Goal: Information Seeking & Learning: Learn about a topic

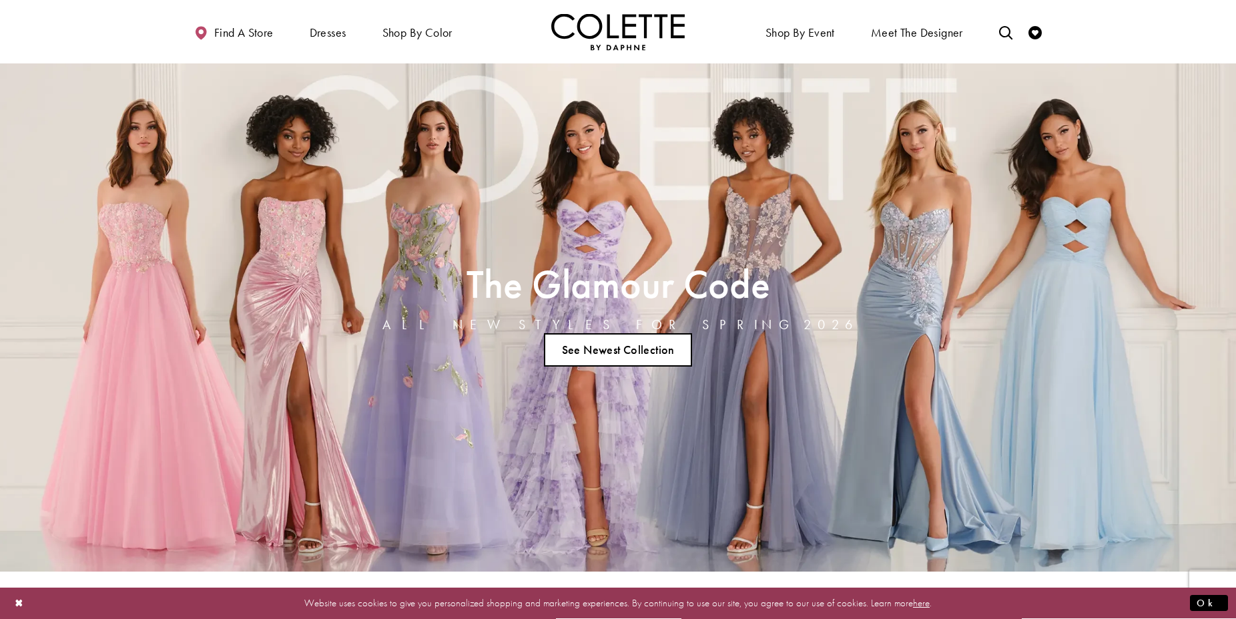
click at [527, 192] on div "The Glamour Code ALL NEW STYLES FOR SPRING 2026 See Newest Collection" at bounding box center [618, 317] width 712 height 508
click at [599, 350] on link "See Newest Collection" at bounding box center [618, 349] width 148 height 33
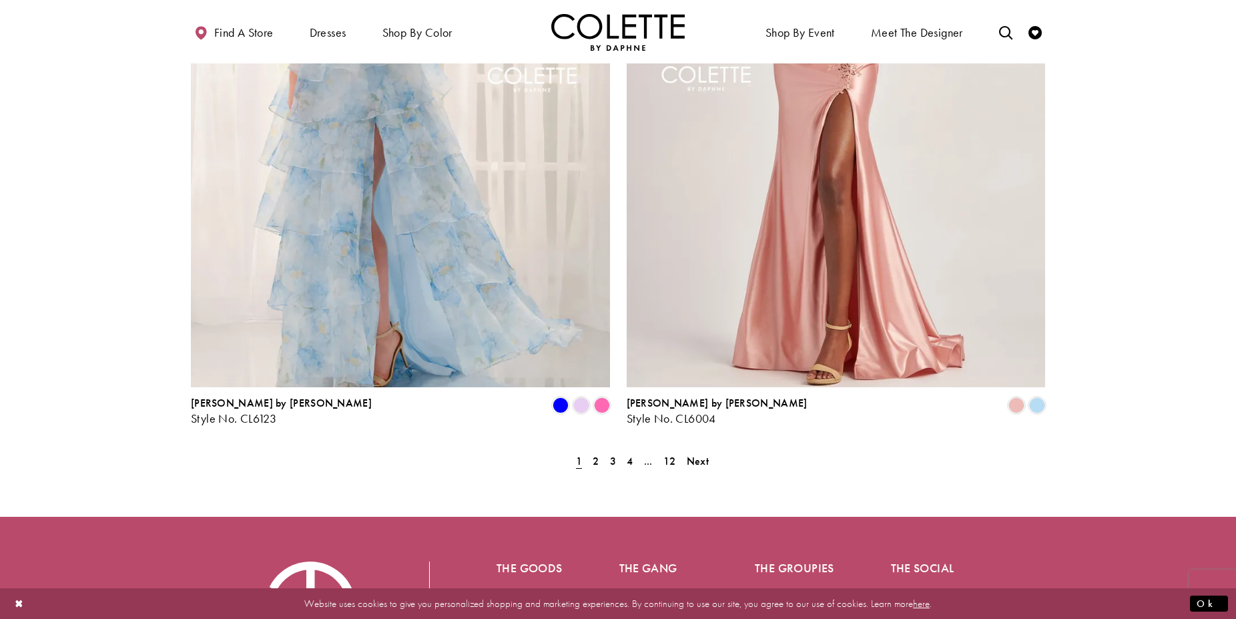
scroll to position [2708, 0]
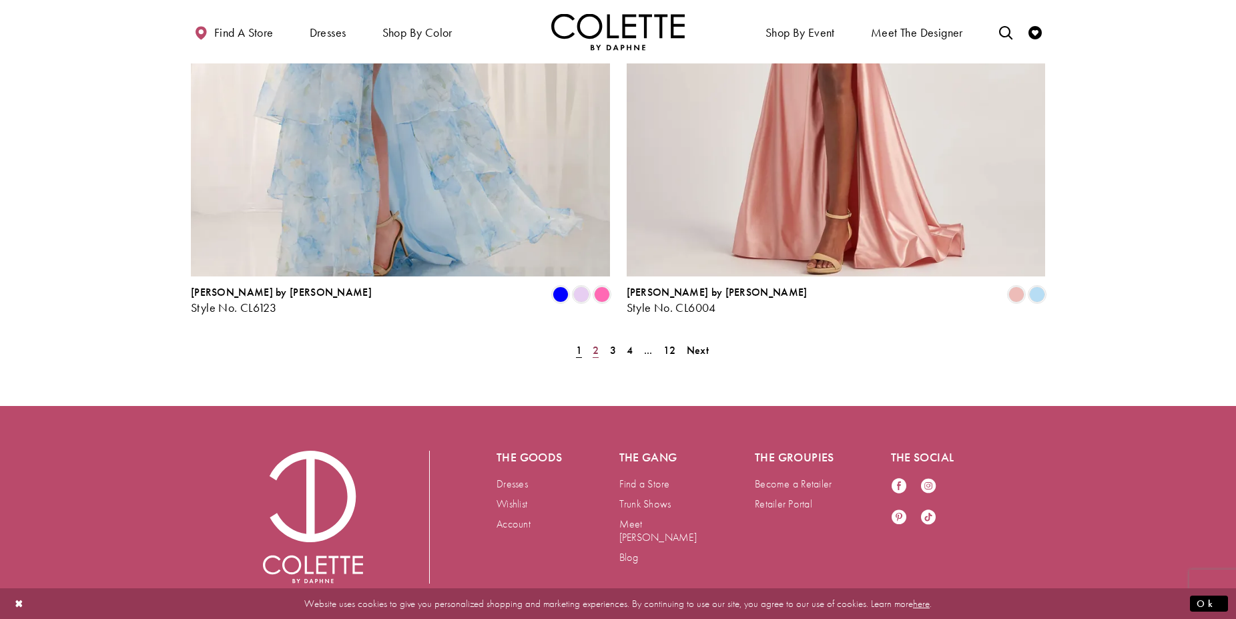
click at [596, 343] on span "2" at bounding box center [596, 350] width 6 height 14
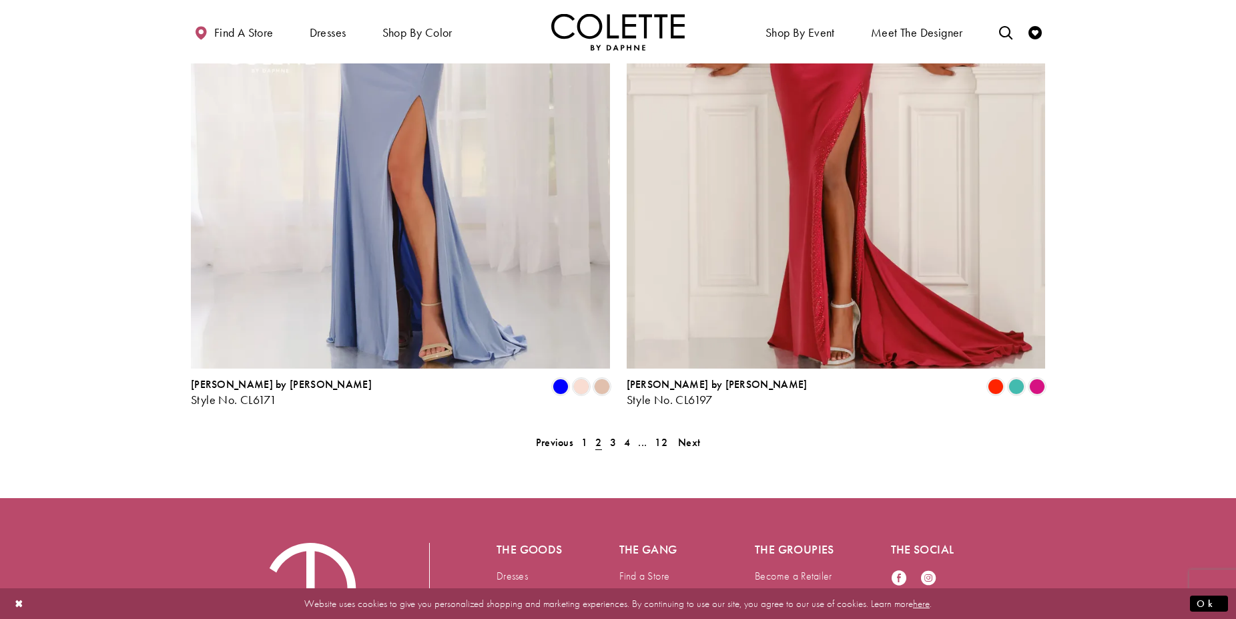
scroll to position [2698, 0]
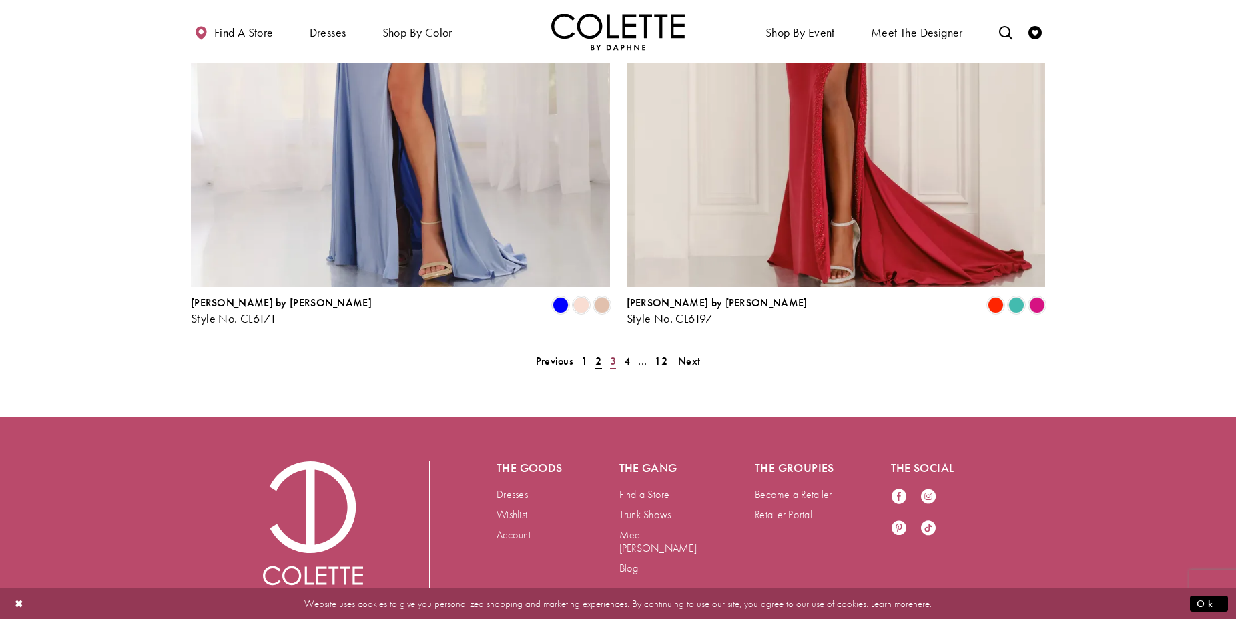
click at [612, 354] on span "3" at bounding box center [613, 361] width 6 height 14
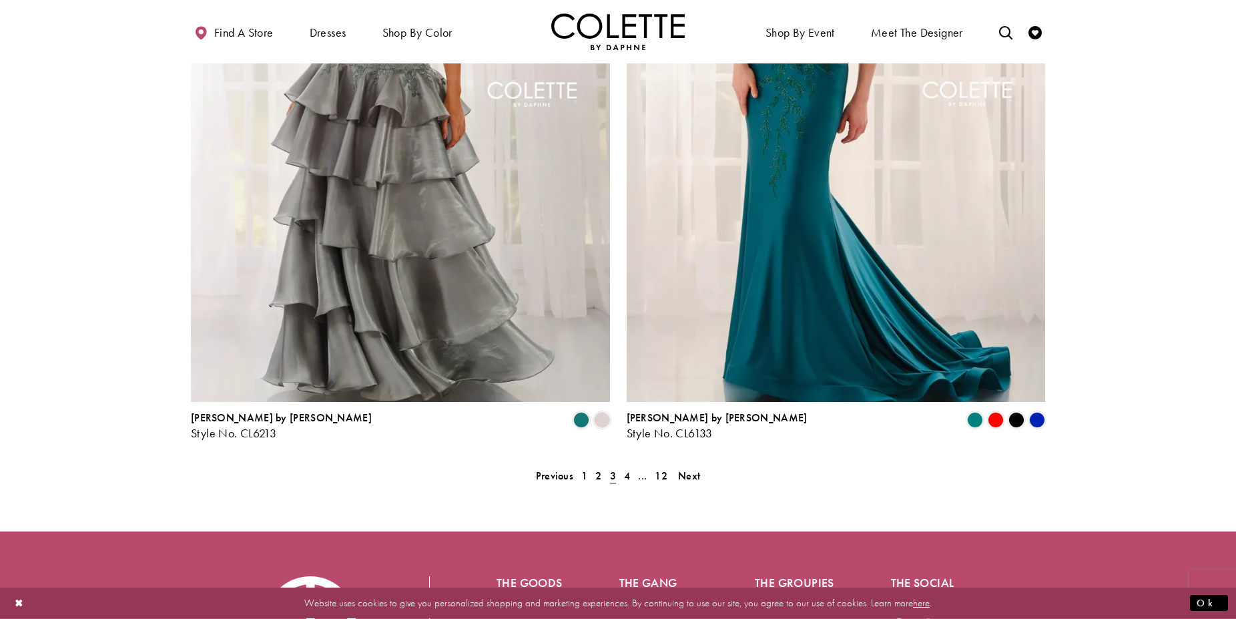
scroll to position [2613, 0]
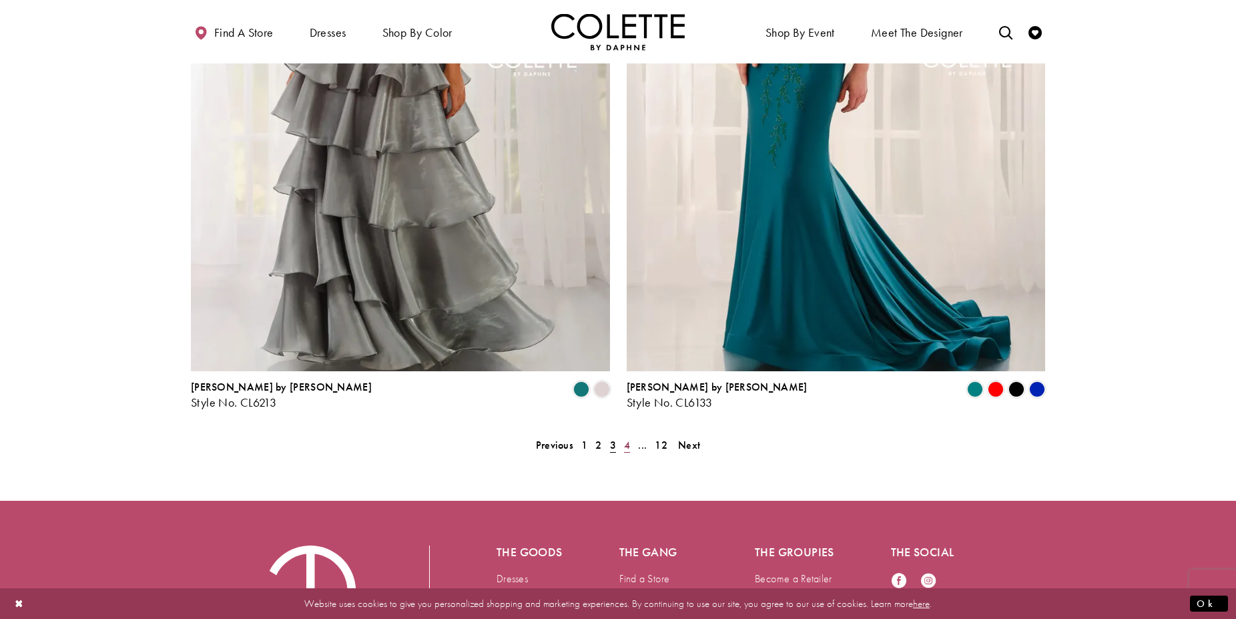
click at [628, 438] on span "4" at bounding box center [627, 445] width 6 height 14
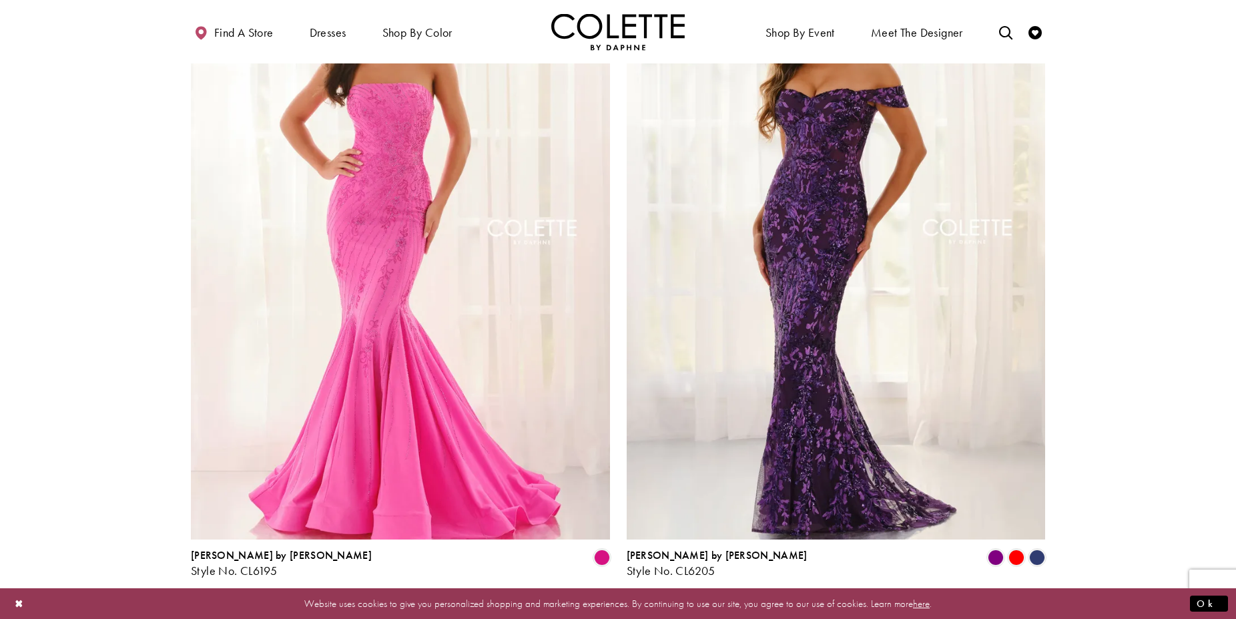
scroll to position [2708, 0]
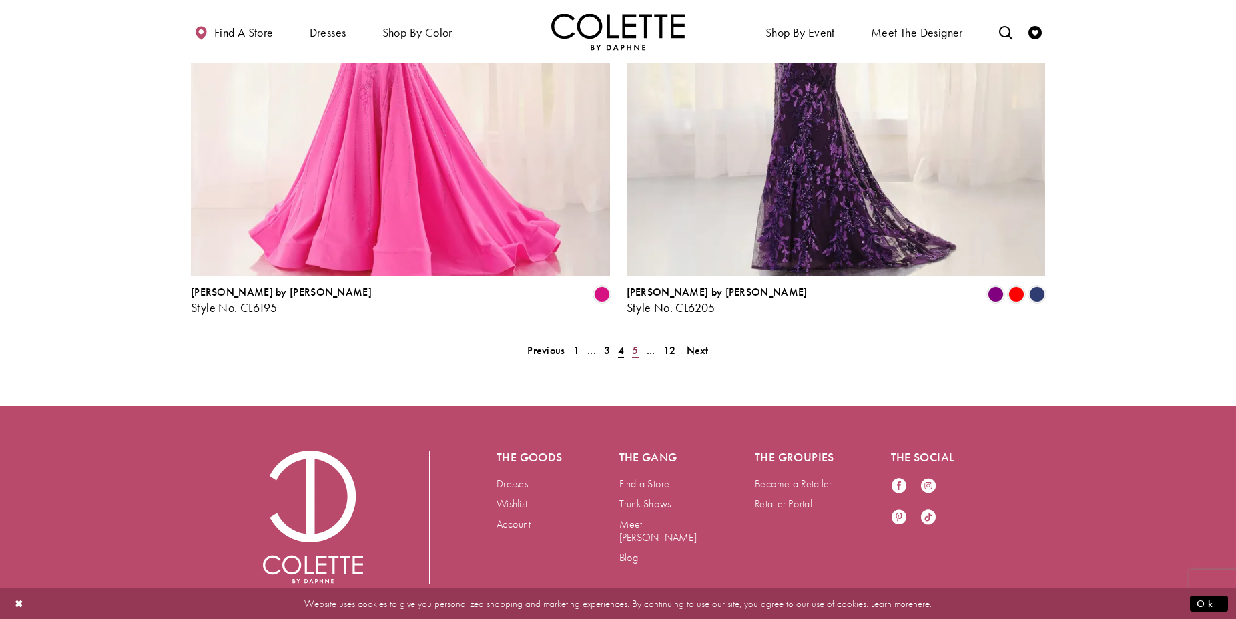
click at [633, 343] on span "5" at bounding box center [635, 350] width 6 height 14
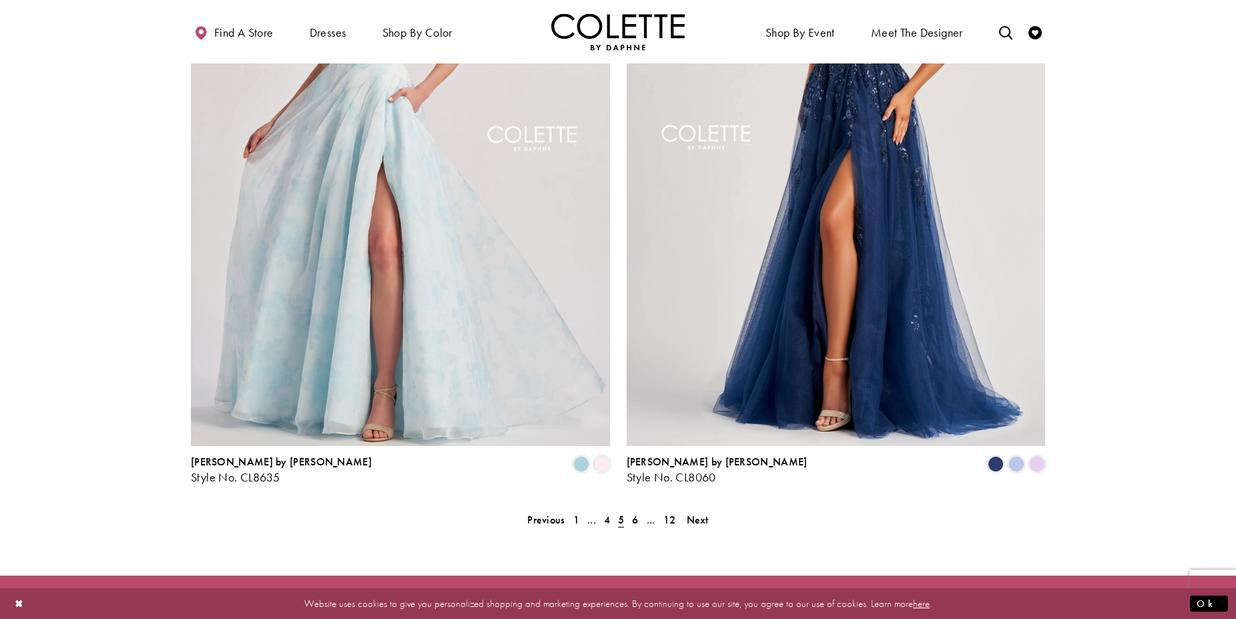
scroll to position [2613, 0]
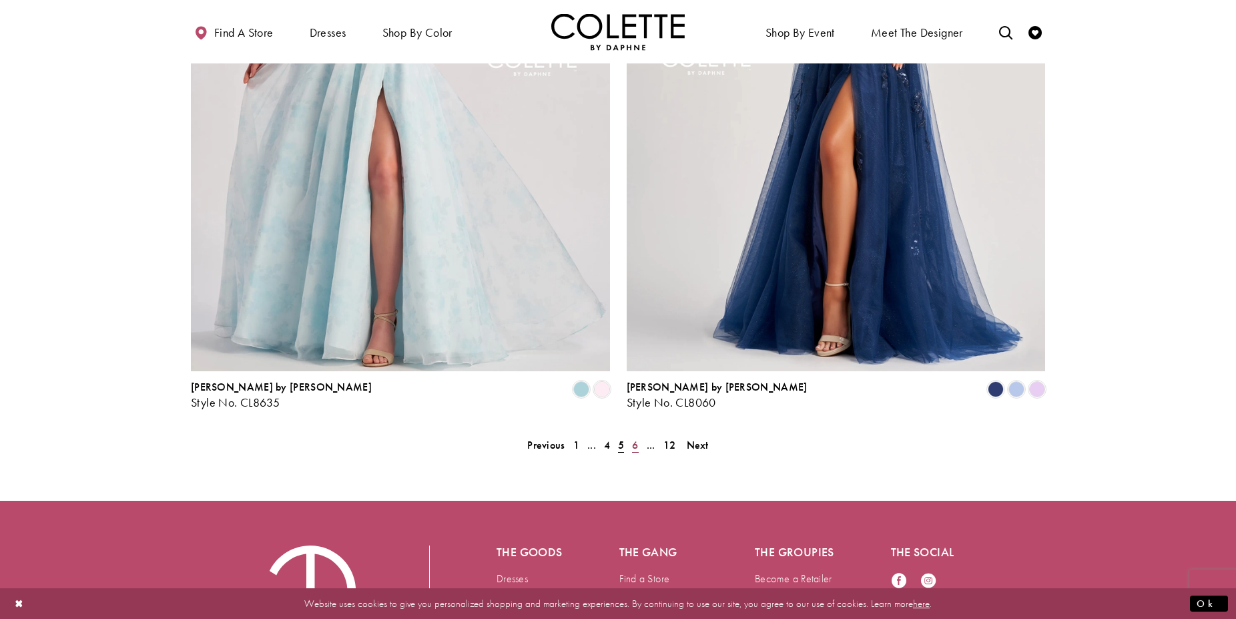
click at [635, 438] on span "6" at bounding box center [635, 445] width 6 height 14
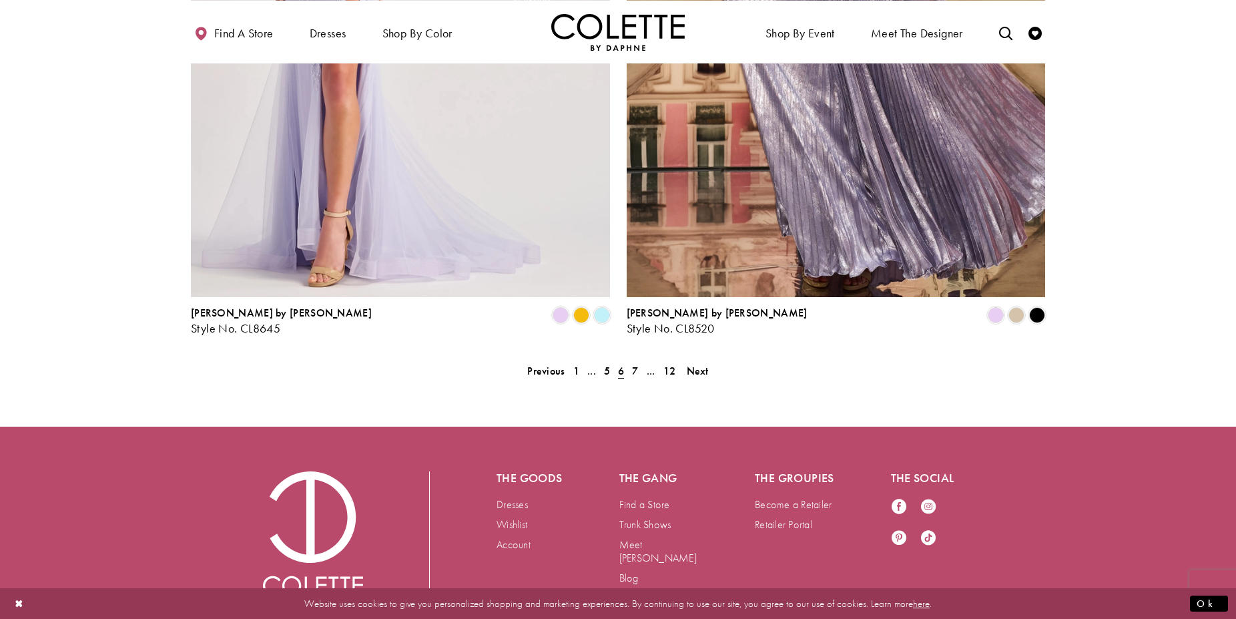
scroll to position [2692, 0]
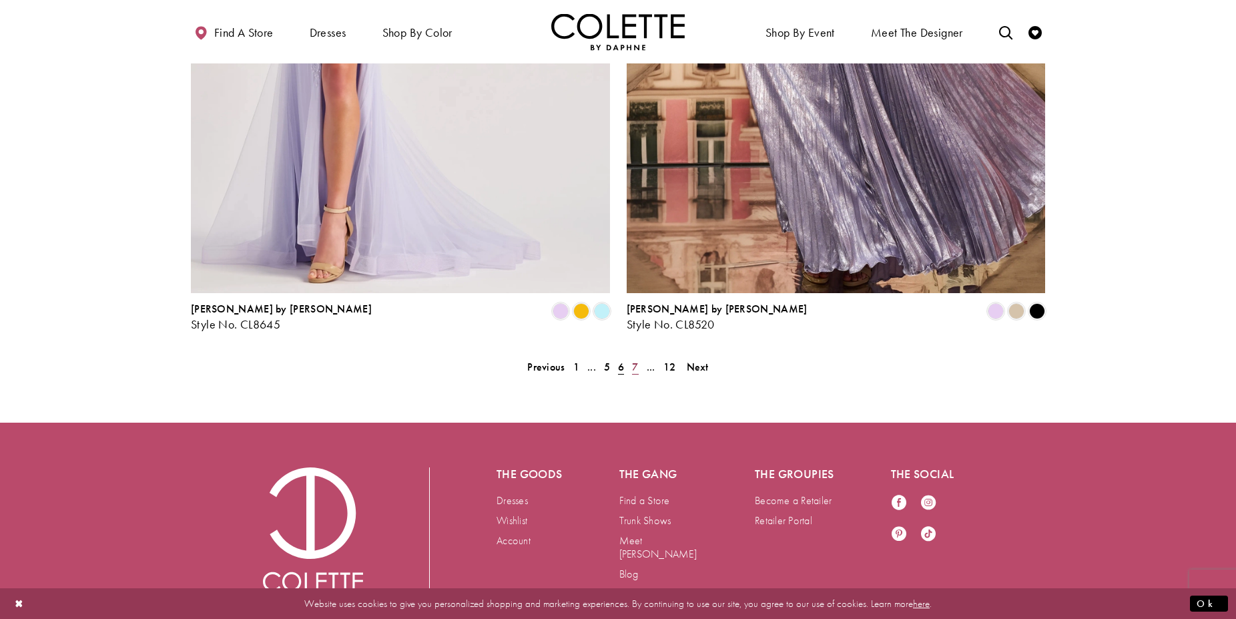
click at [633, 360] on span "7" at bounding box center [635, 367] width 6 height 14
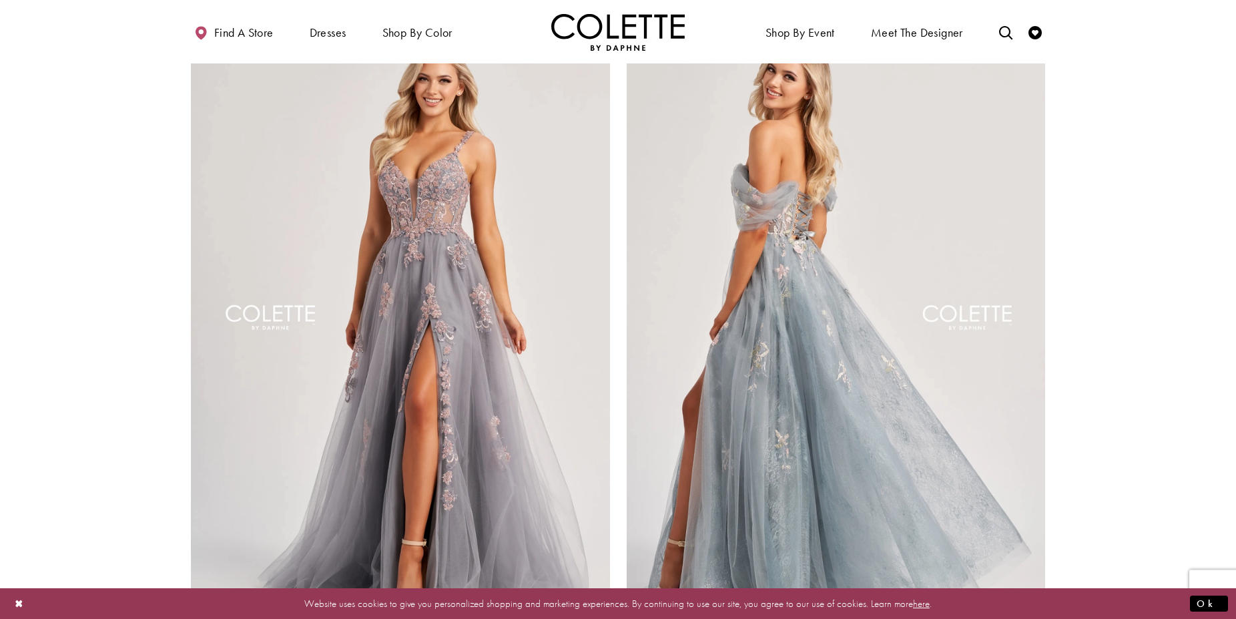
scroll to position [2445, 0]
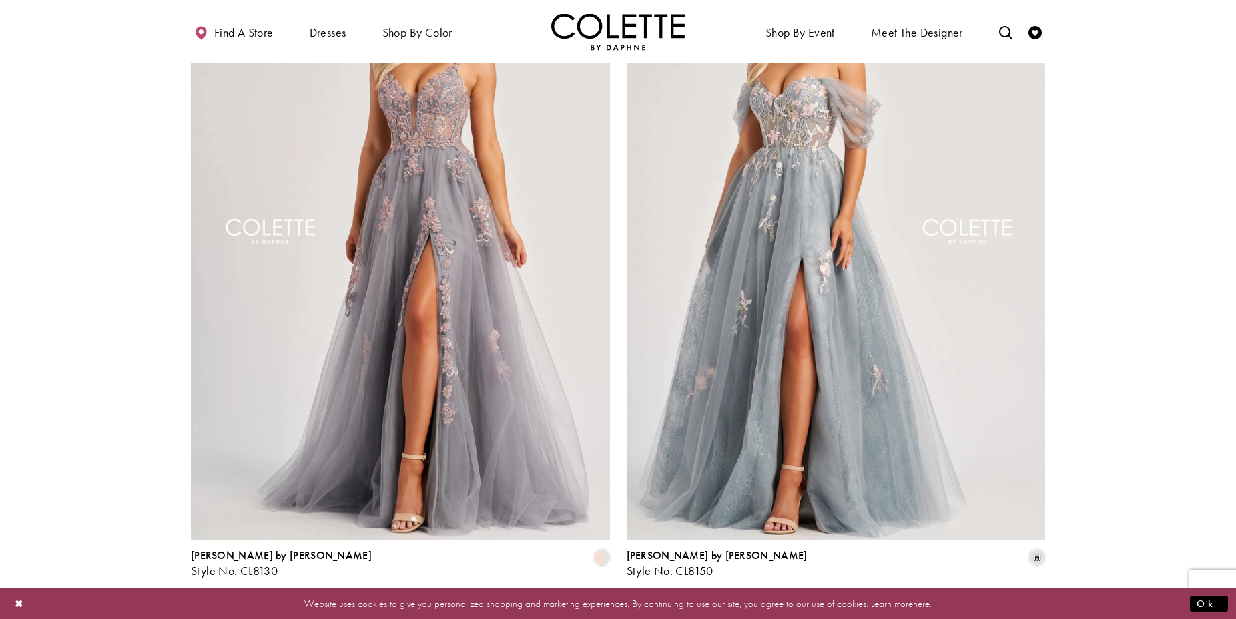
click at [634, 606] on span "8" at bounding box center [635, 613] width 6 height 14
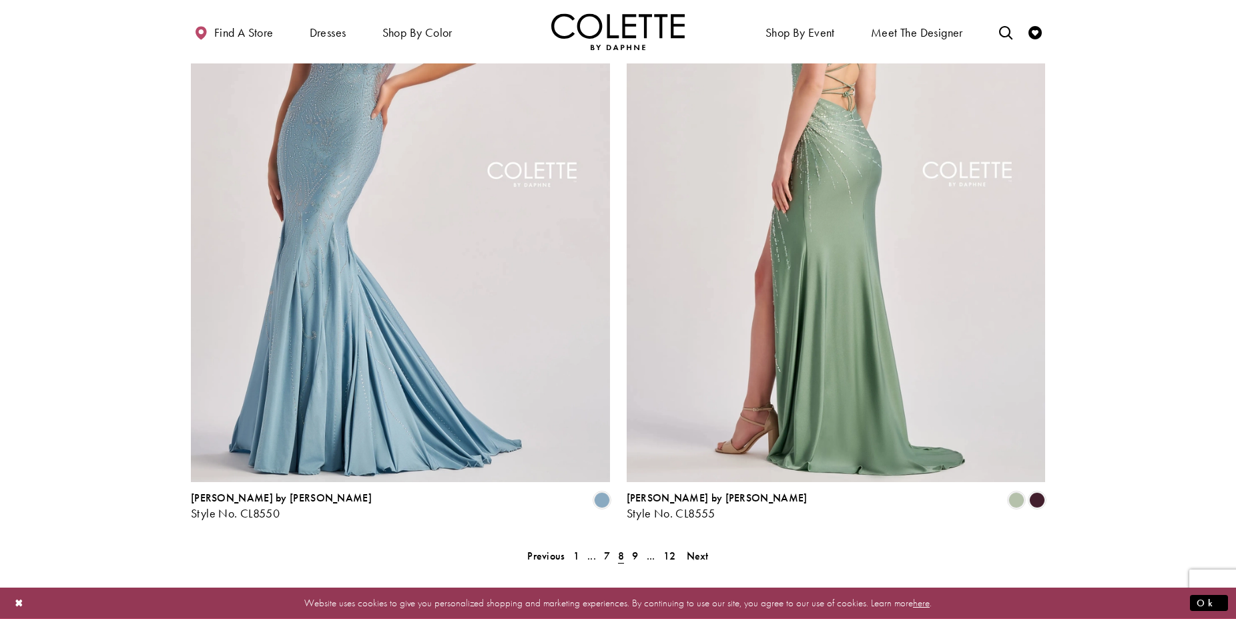
scroll to position [2613, 0]
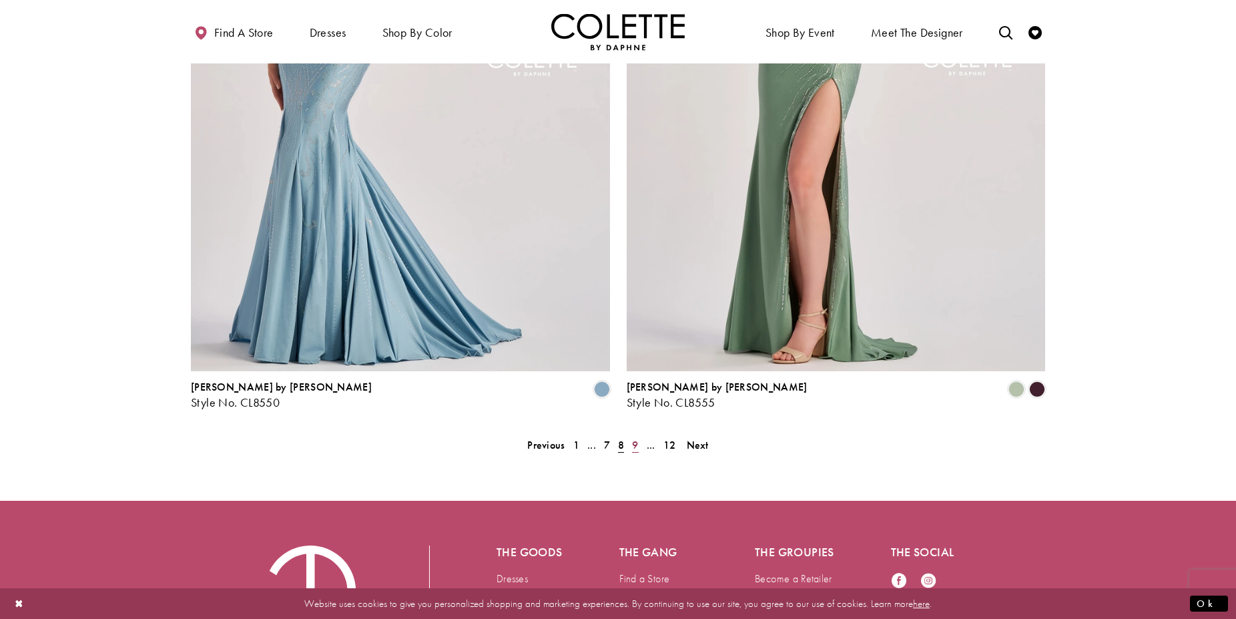
click at [634, 438] on span "9" at bounding box center [635, 445] width 6 height 14
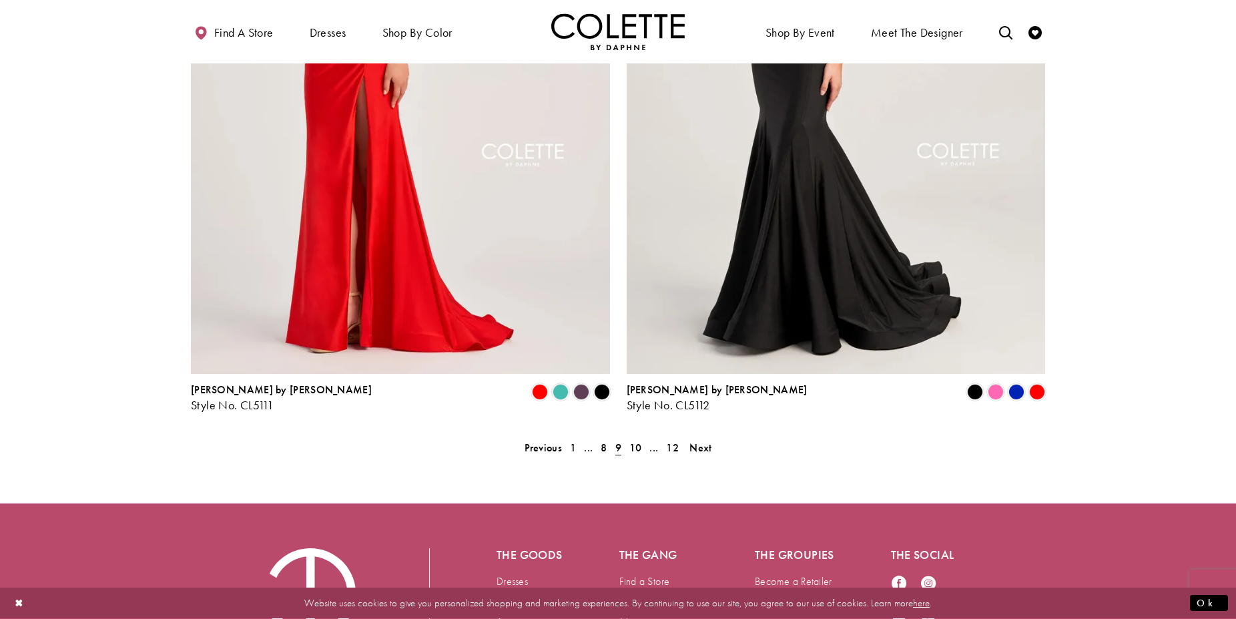
scroll to position [2613, 0]
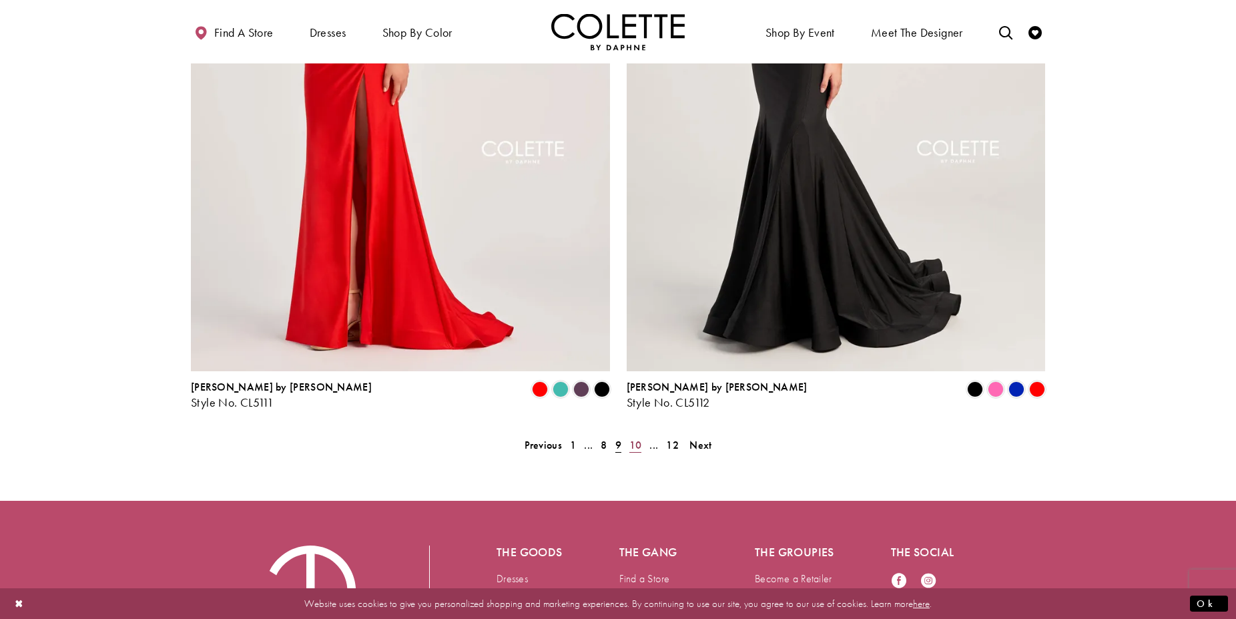
click at [635, 438] on span "10" at bounding box center [636, 445] width 13 height 14
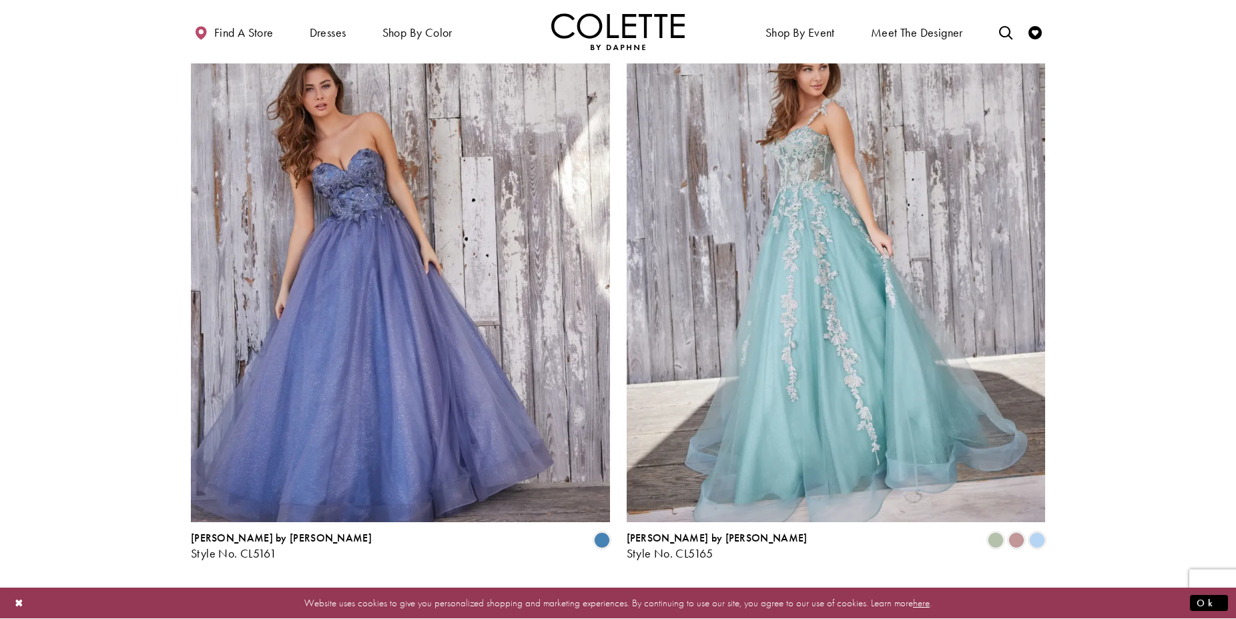
scroll to position [2613, 0]
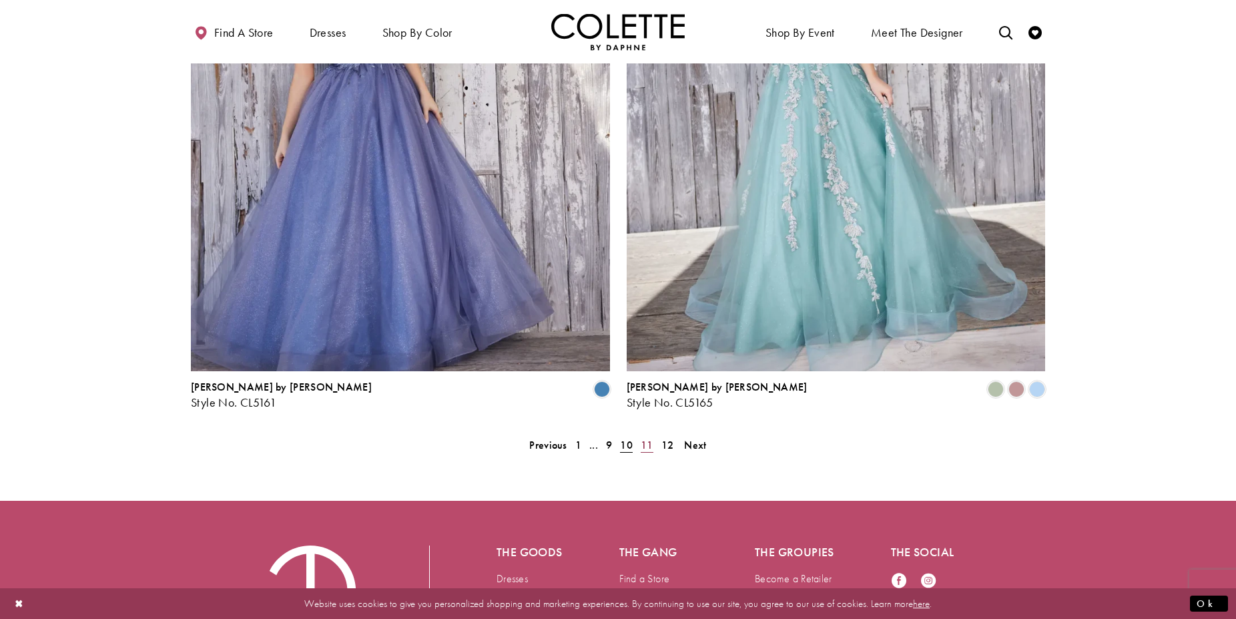
click at [646, 438] on span "11" at bounding box center [647, 445] width 13 height 14
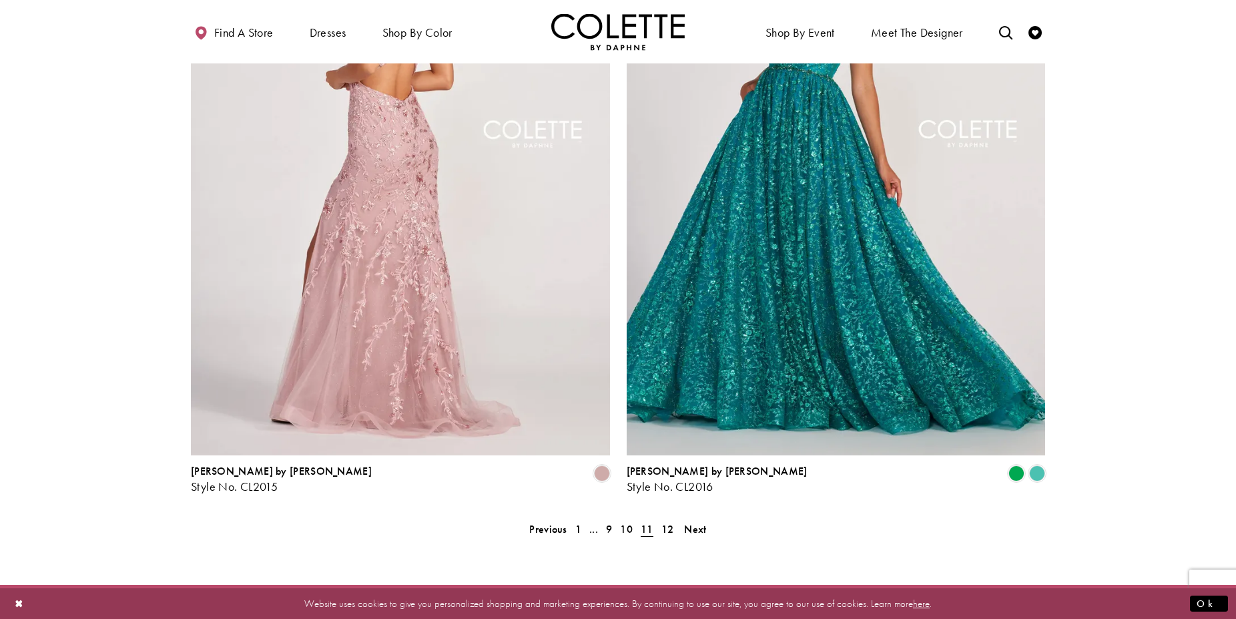
scroll to position [2708, 0]
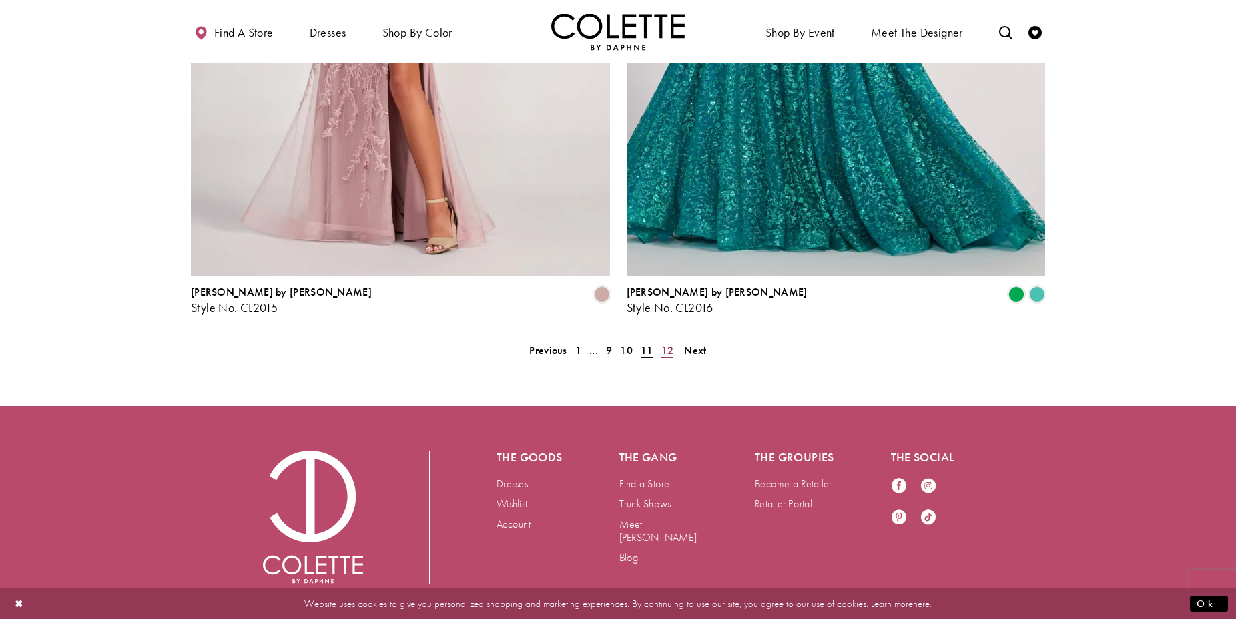
click at [671, 343] on span "12" at bounding box center [668, 350] width 13 height 14
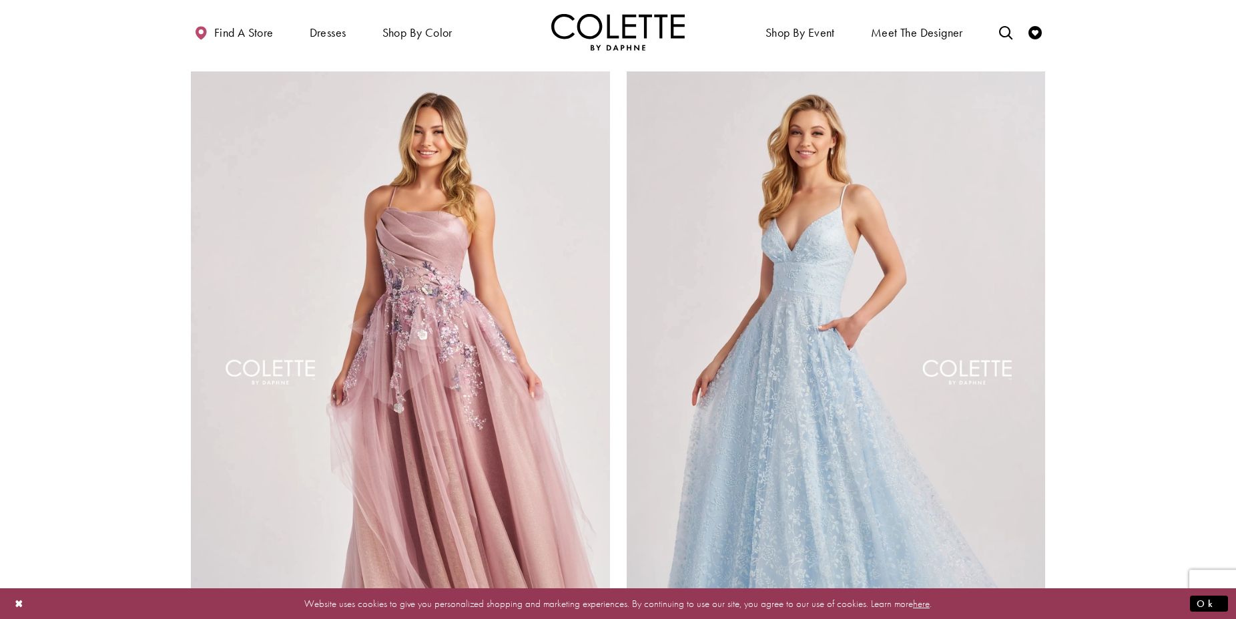
scroll to position [763, 0]
